Goal: Contribute content

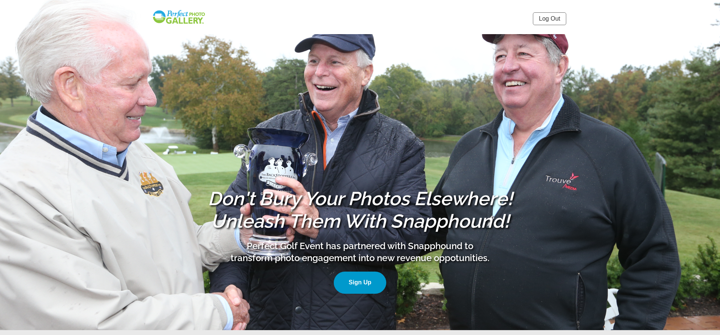
click at [551, 19] on link "Log Out" at bounding box center [549, 18] width 33 height 13
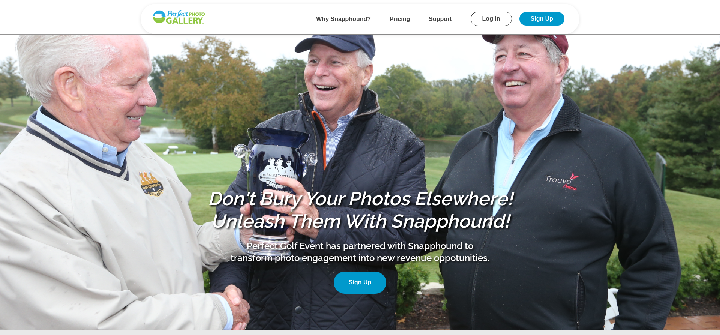
click at [480, 20] on link "Log In" at bounding box center [491, 19] width 41 height 14
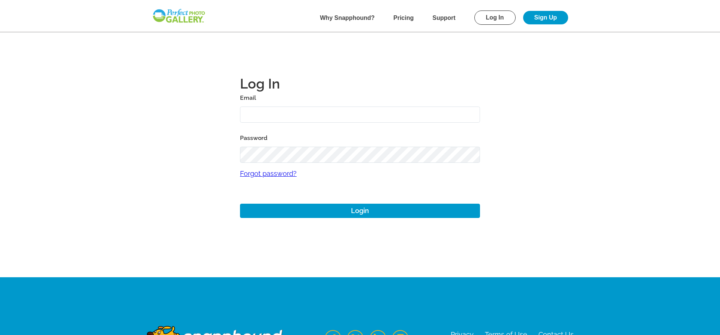
type input "paul@perfectgolfevent.com"
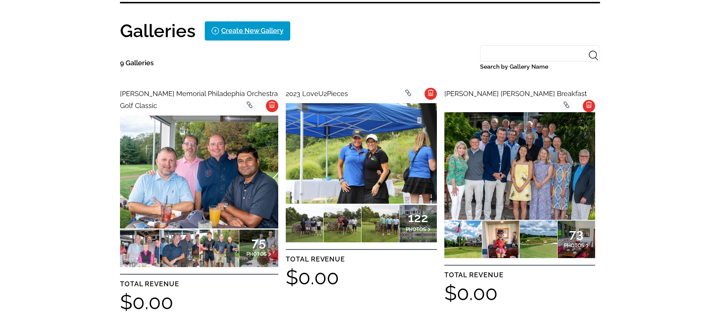
scroll to position [159, 0]
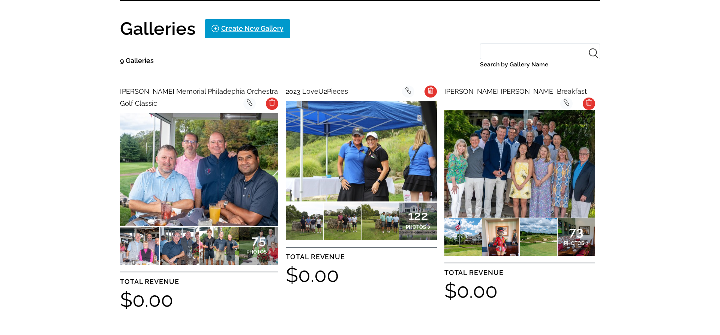
drag, startPoint x: 719, startPoint y: 26, endPoint x: 720, endPoint y: 81, distance: 55.1
click at [253, 31] on div "Create New Gallery" at bounding box center [252, 29] width 62 height 12
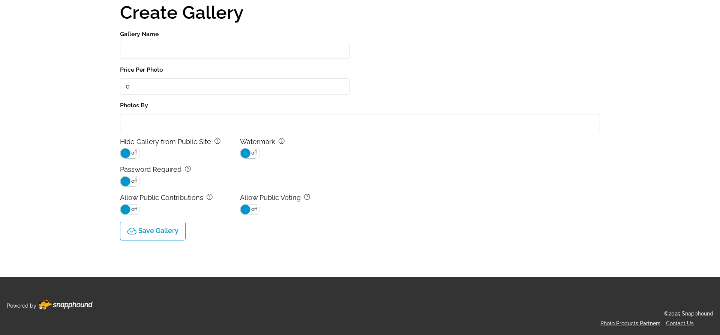
scroll to position [54, 0]
click at [239, 56] on input "Gallery Name" at bounding box center [235, 51] width 230 height 16
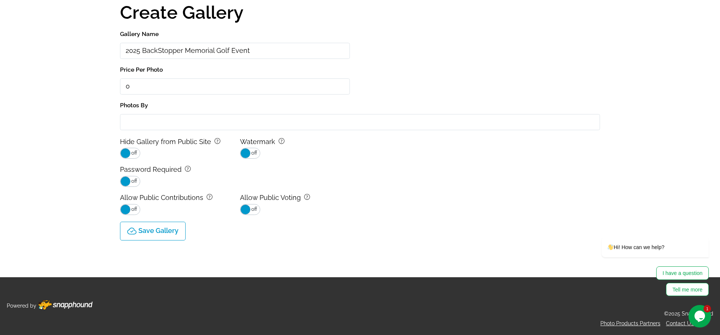
type input "2025 BackStopper Memorial Golf Event"
click at [164, 231] on p "Save Gallery" at bounding box center [158, 231] width 40 height 8
select select "onlyShowInGallery"
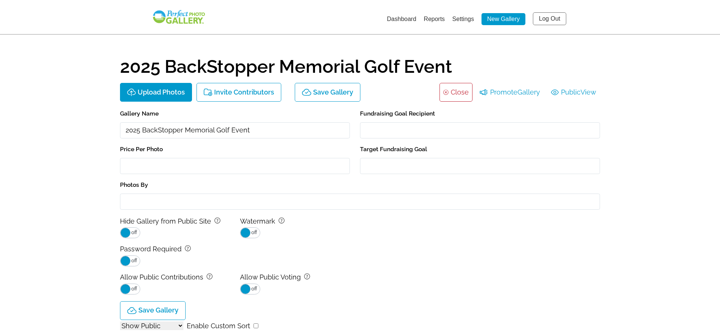
click at [465, 21] on link "Settings" at bounding box center [463, 19] width 22 height 6
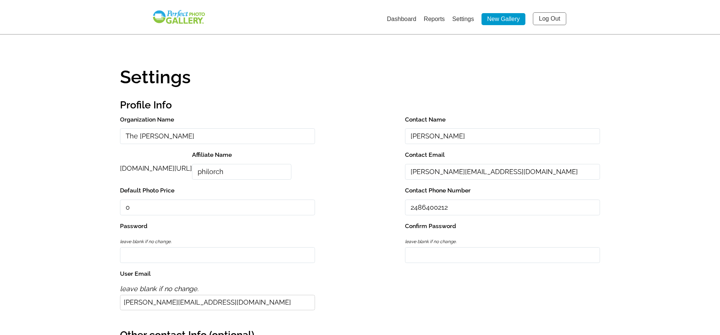
drag, startPoint x: 225, startPoint y: 136, endPoint x: 134, endPoint y: 135, distance: 91.1
click at [134, 135] on input "The Philadelphia Orchestra" at bounding box center [217, 136] width 195 height 16
type input "T"
type input "The BackStoppers"
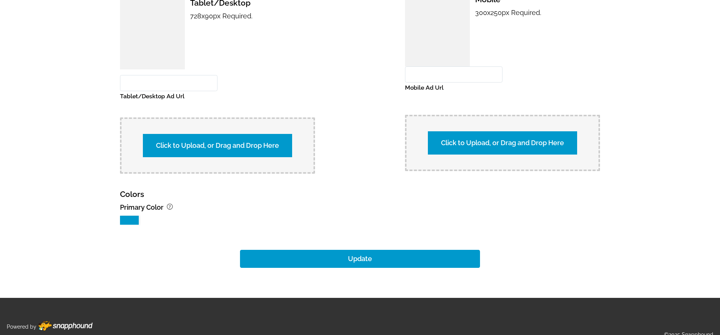
scroll to position [680, 0]
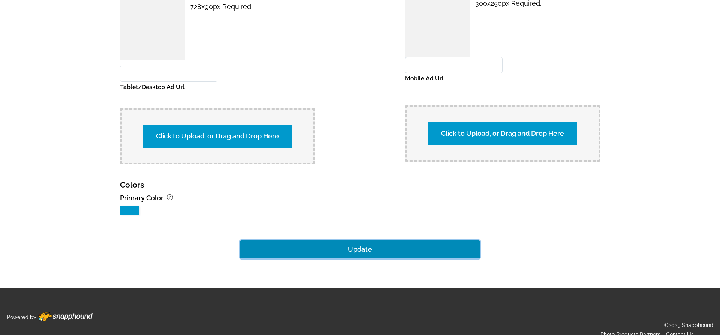
type input "backstoppers2025"
click at [354, 244] on button "Update" at bounding box center [360, 249] width 240 height 18
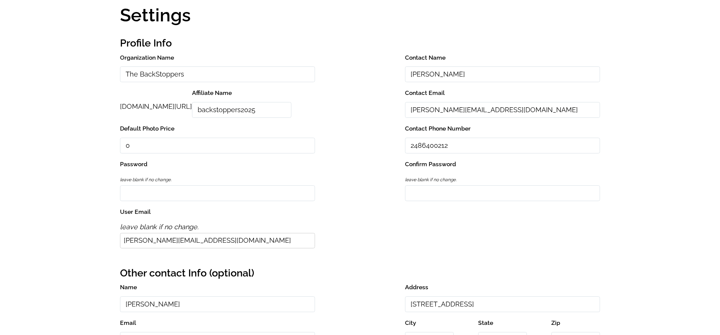
scroll to position [0, 0]
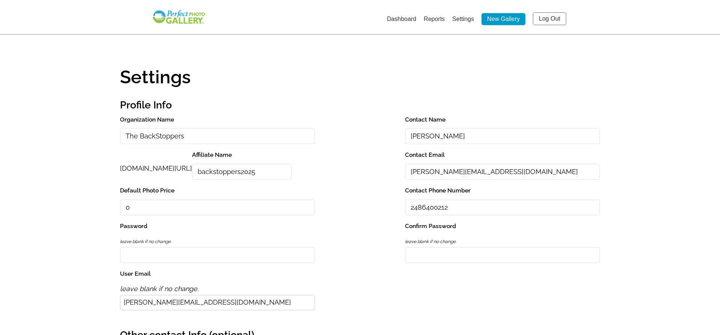
click at [408, 21] on link "Dashboard" at bounding box center [401, 19] width 29 height 6
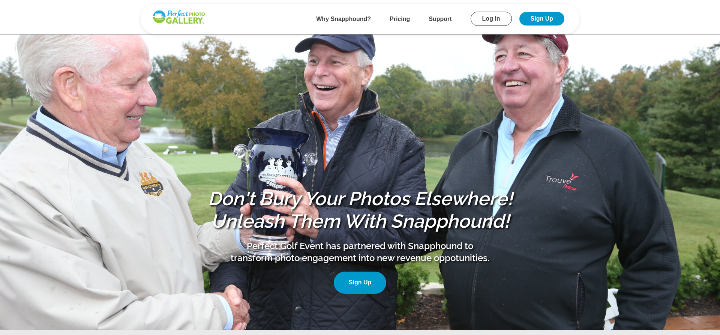
click at [483, 18] on link "Log In" at bounding box center [491, 19] width 41 height 14
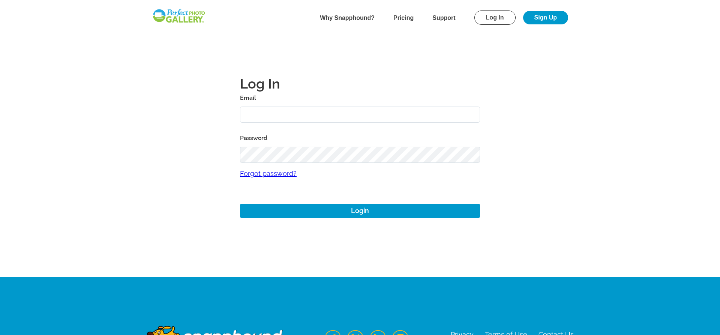
type input "paul@perfectgolfevent.com"
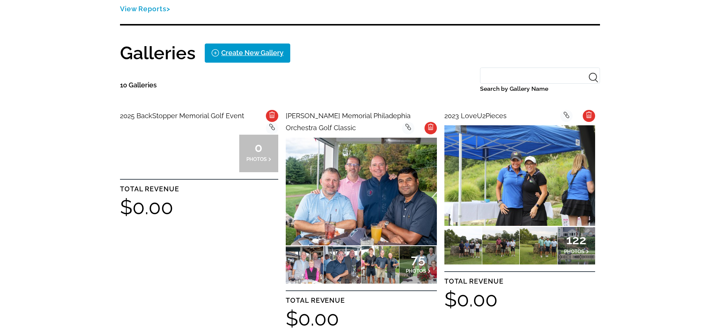
scroll to position [105, 0]
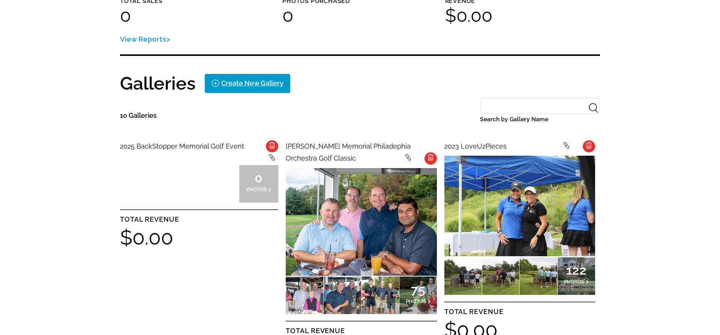
click at [190, 144] on span "2025 BackStopper Memorial Golf Event" at bounding box center [182, 146] width 124 height 8
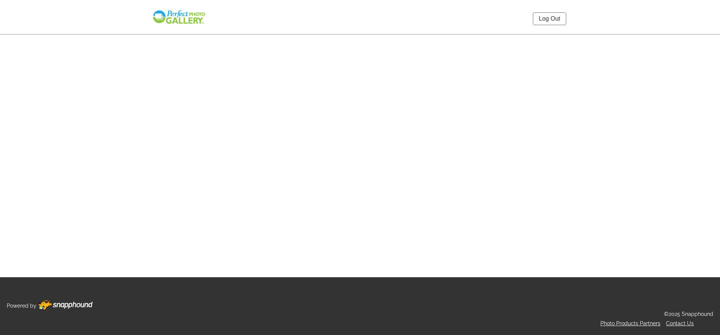
select select "onlyShowInGallery"
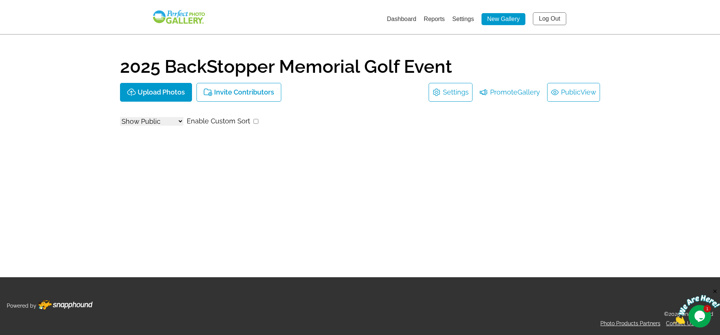
click at [574, 92] on link "Public View" at bounding box center [573, 92] width 45 height 12
click at [164, 90] on p "Upload Photos" at bounding box center [161, 93] width 47 height 8
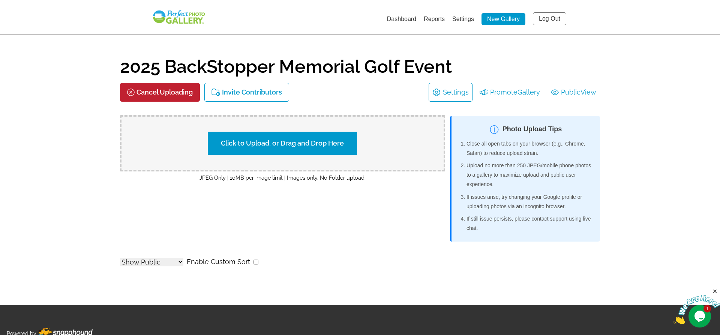
click at [265, 141] on label "Click to Upload, or Drag and Drop Here" at bounding box center [282, 143] width 149 height 23
click at [344, 141] on input "Click to Upload, or Drag and Drop Here" at bounding box center [414, 142] width 140 height 10
type input "C:\fakepath\DSC03864.JPG"
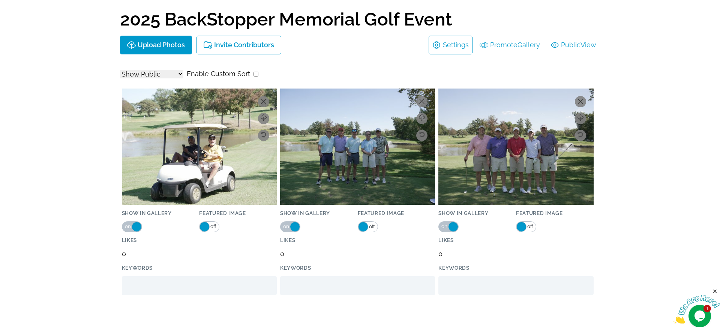
scroll to position [45, 0]
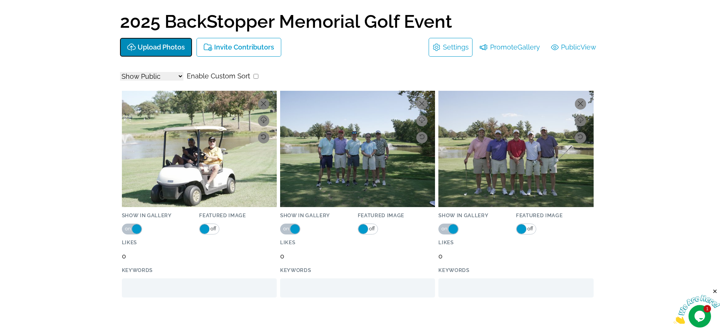
click at [143, 47] on p "Upload Photos" at bounding box center [161, 48] width 47 height 8
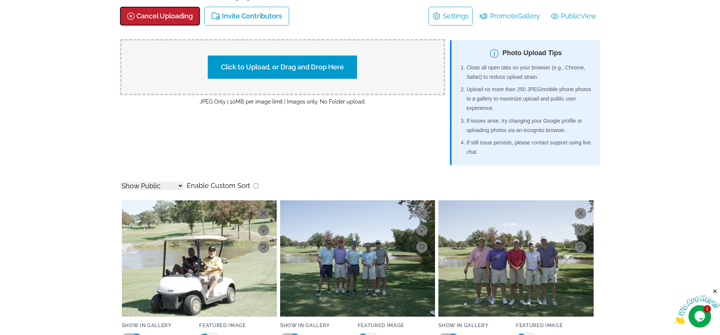
scroll to position [0, 0]
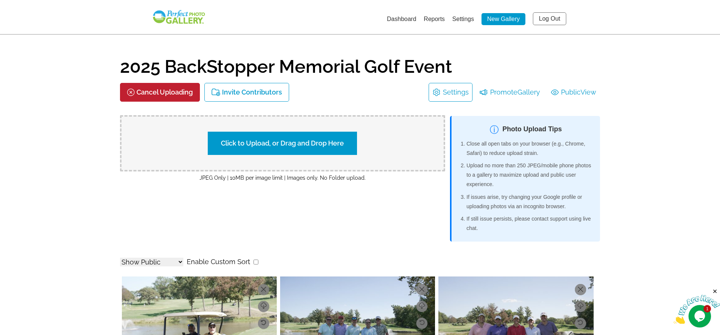
click at [260, 139] on label "Click to Upload, or Drag and Drop Here" at bounding box center [282, 143] width 149 height 23
click at [344, 139] on input "Click to Upload, or Drag and Drop Here" at bounding box center [414, 142] width 140 height 10
type input "C:\fakepath\DSC03864.JPG"
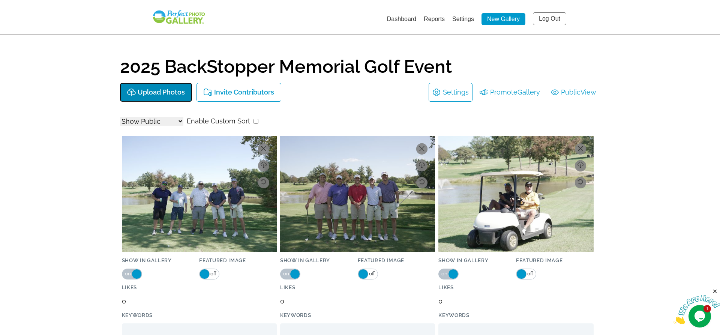
click at [160, 94] on p "Upload Photos" at bounding box center [161, 93] width 47 height 8
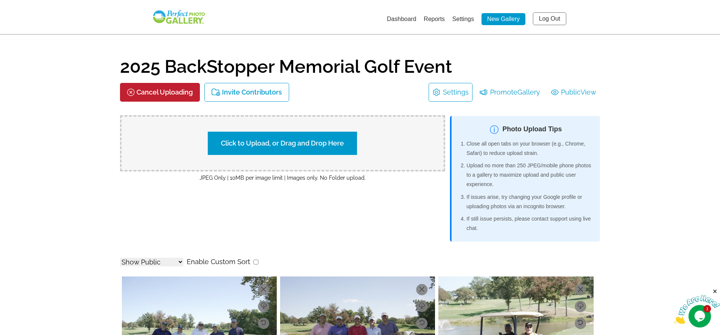
click at [255, 140] on label "Click to Upload, or Drag and Drop Here" at bounding box center [282, 143] width 149 height 23
click at [344, 140] on input "Click to Upload, or Drag and Drop Here" at bounding box center [414, 142] width 140 height 10
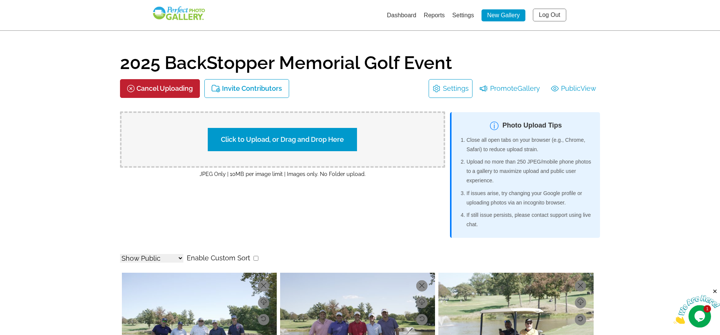
scroll to position [1, 0]
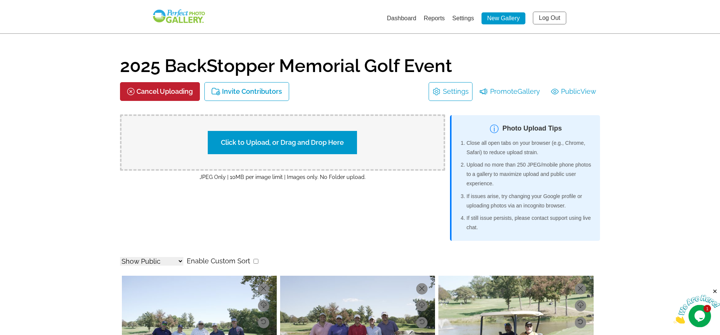
click at [452, 93] on link "Settings" at bounding box center [456, 92] width 26 height 12
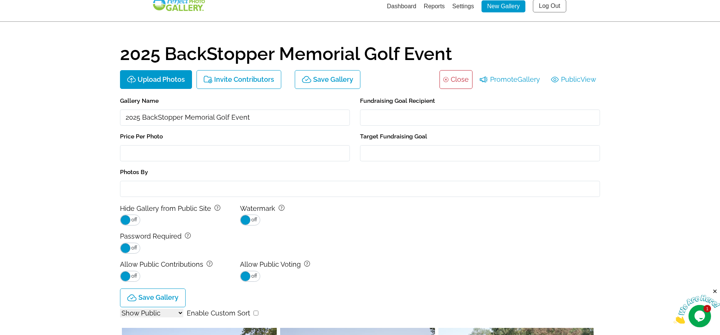
scroll to position [0, 0]
